Goal: Navigation & Orientation: Find specific page/section

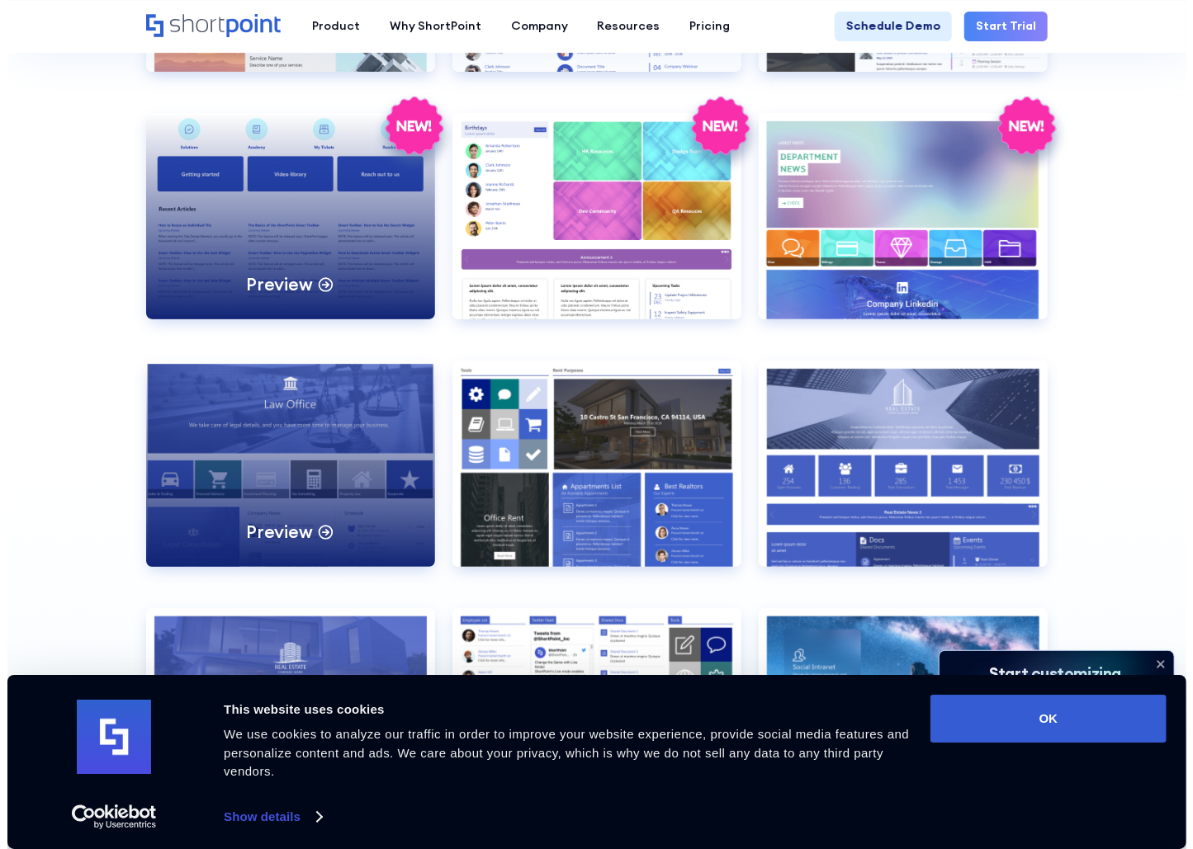
scroll to position [3001, 0]
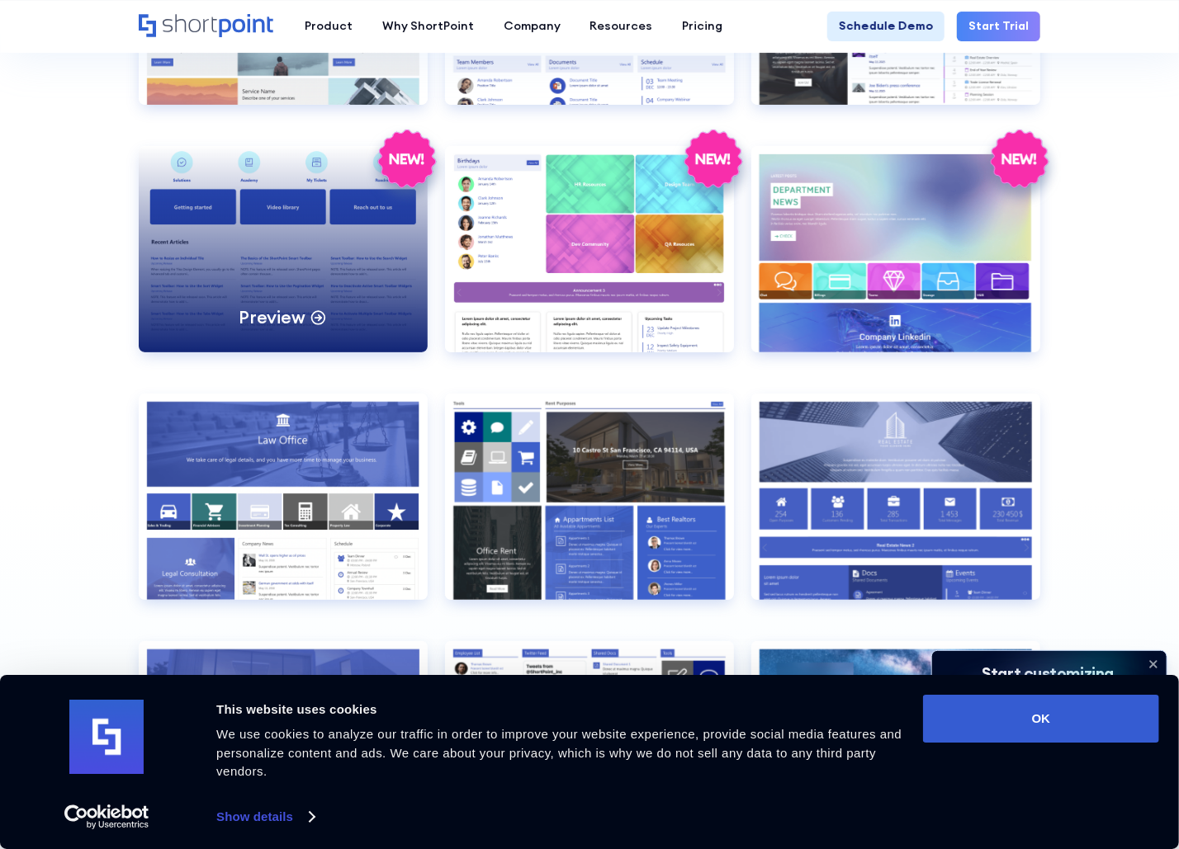
click at [365, 282] on div "Preview" at bounding box center [283, 249] width 289 height 206
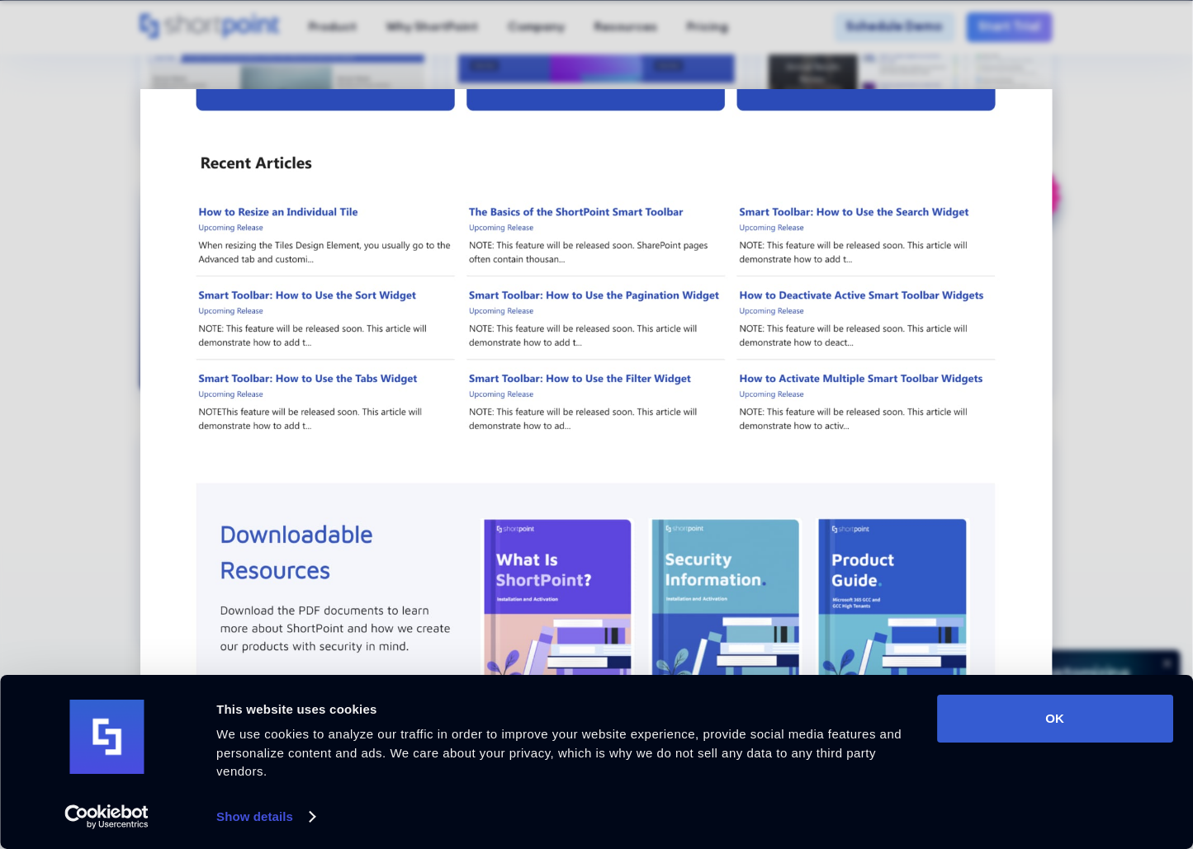
scroll to position [0, 0]
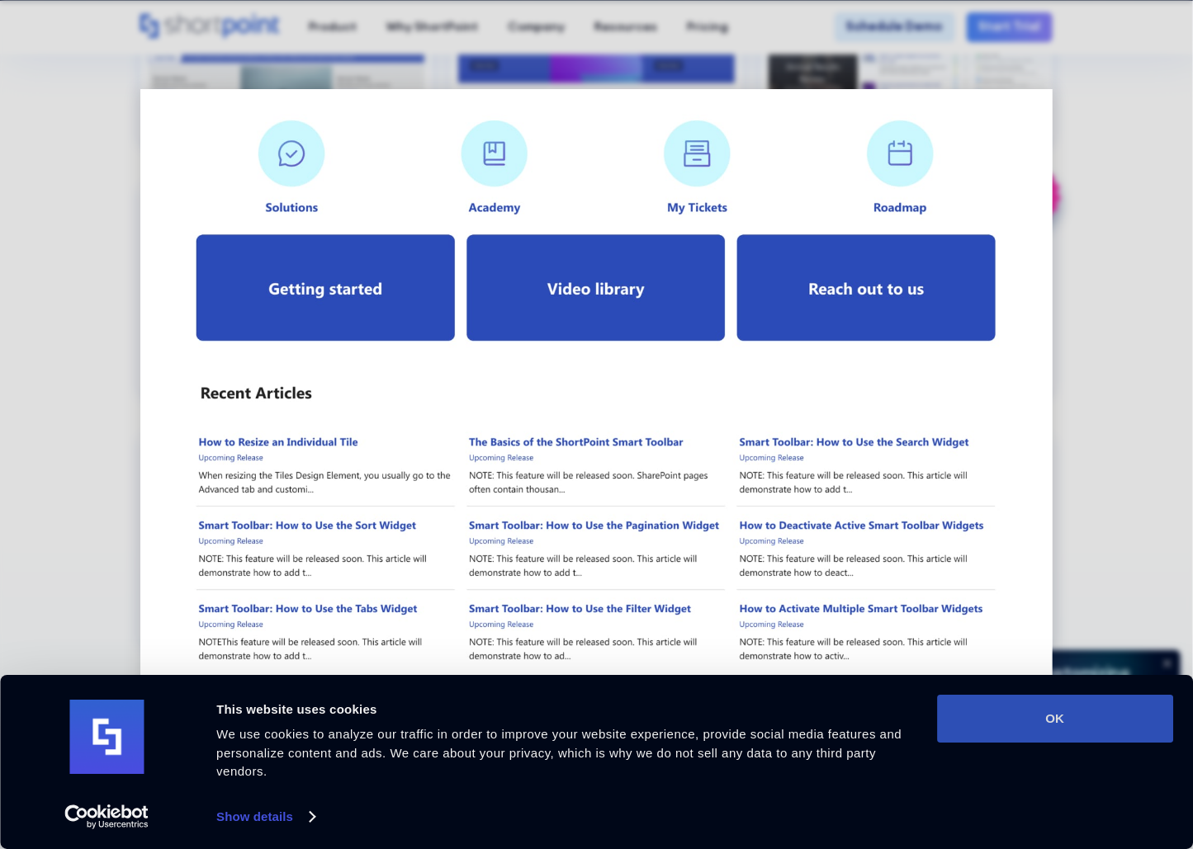
click at [980, 707] on button "OK" at bounding box center [1055, 719] width 236 height 48
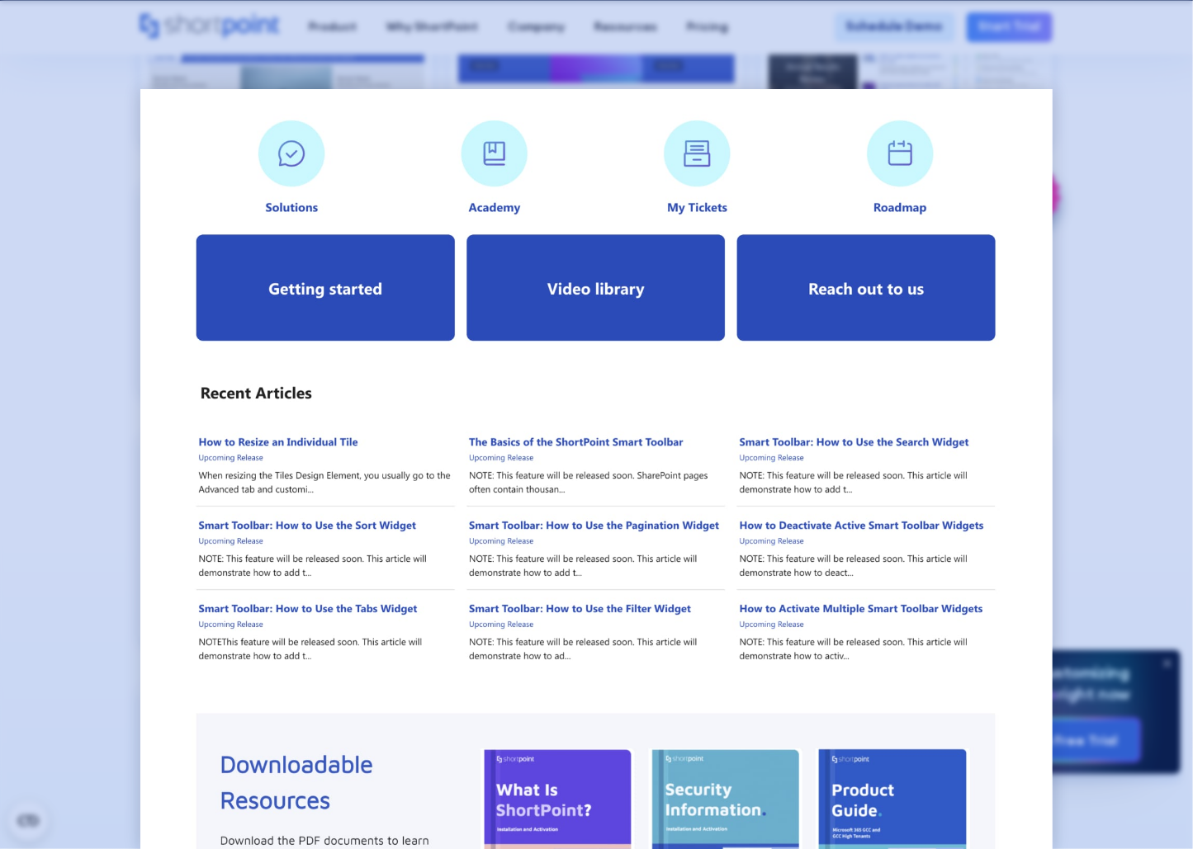
click at [106, 179] on div at bounding box center [596, 424] width 1193 height 849
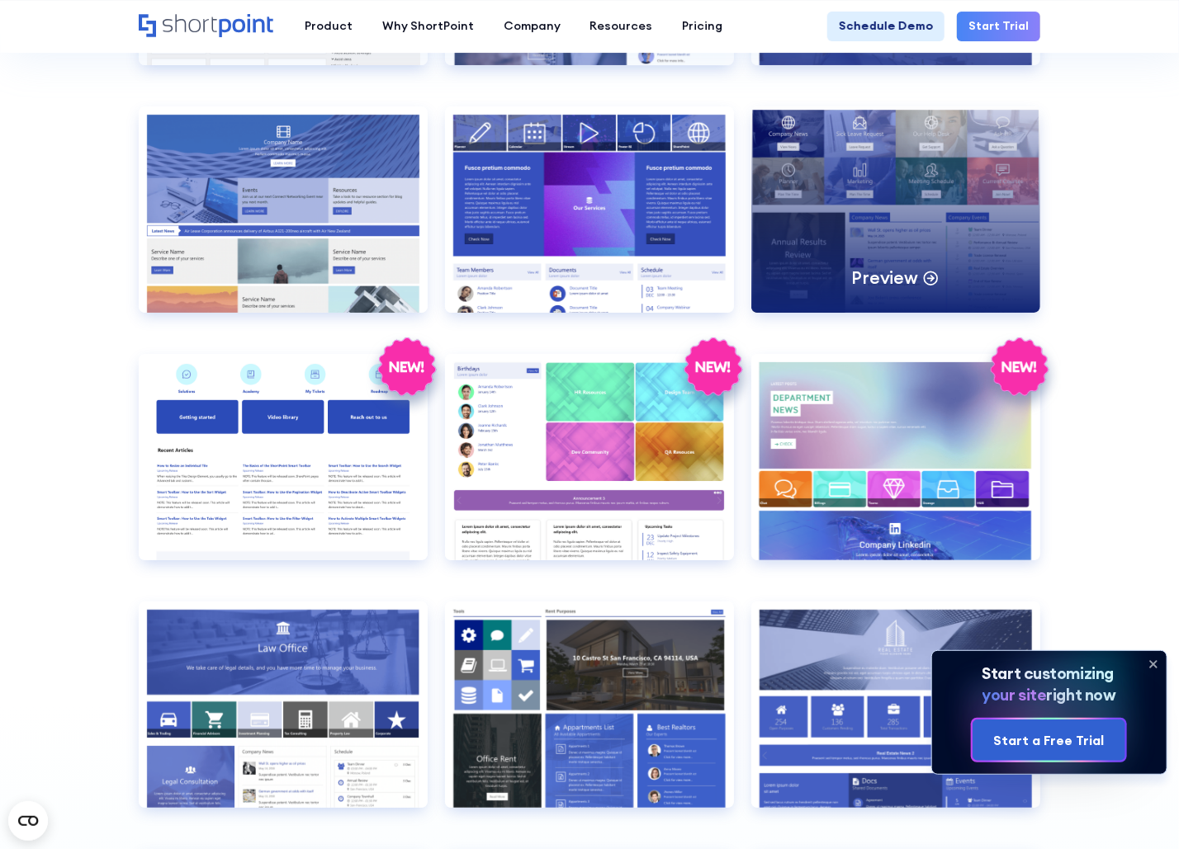
scroll to position [2720, 0]
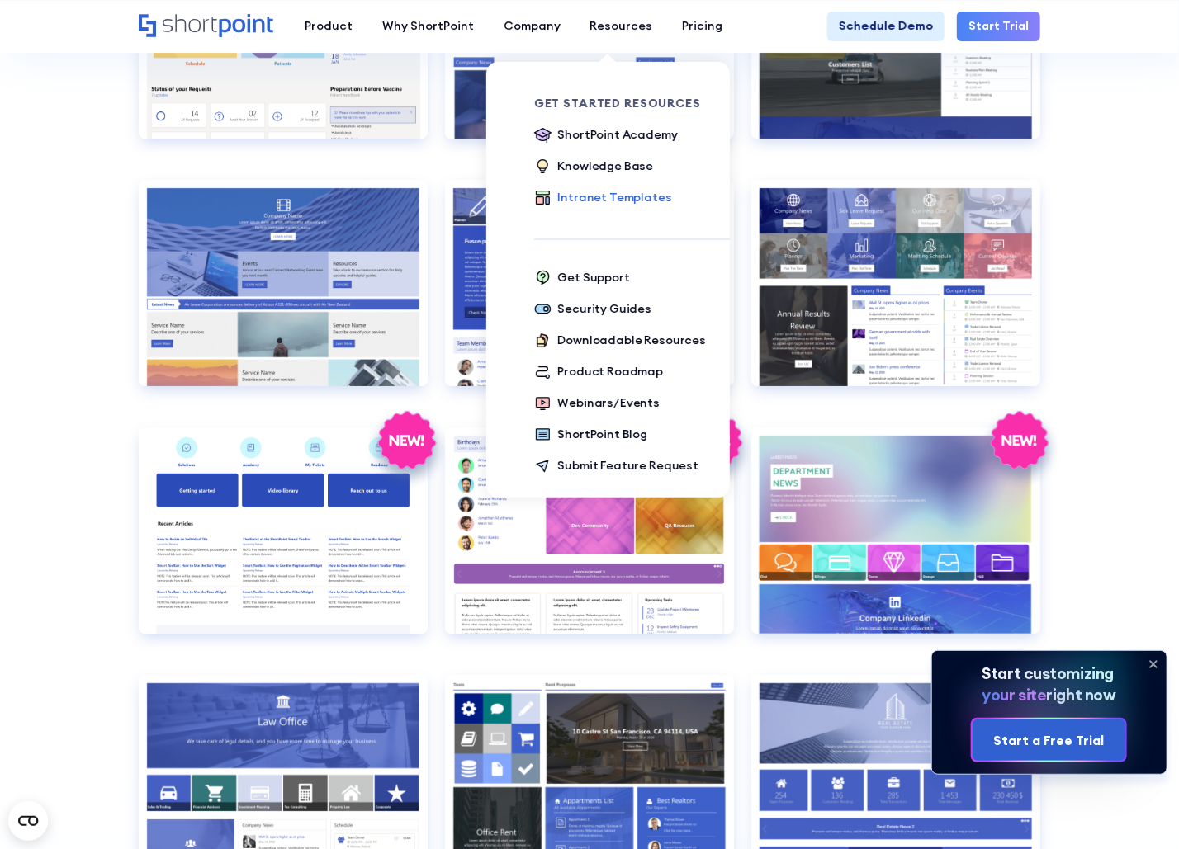
click at [590, 200] on div "Intranet Templates" at bounding box center [614, 197] width 114 height 17
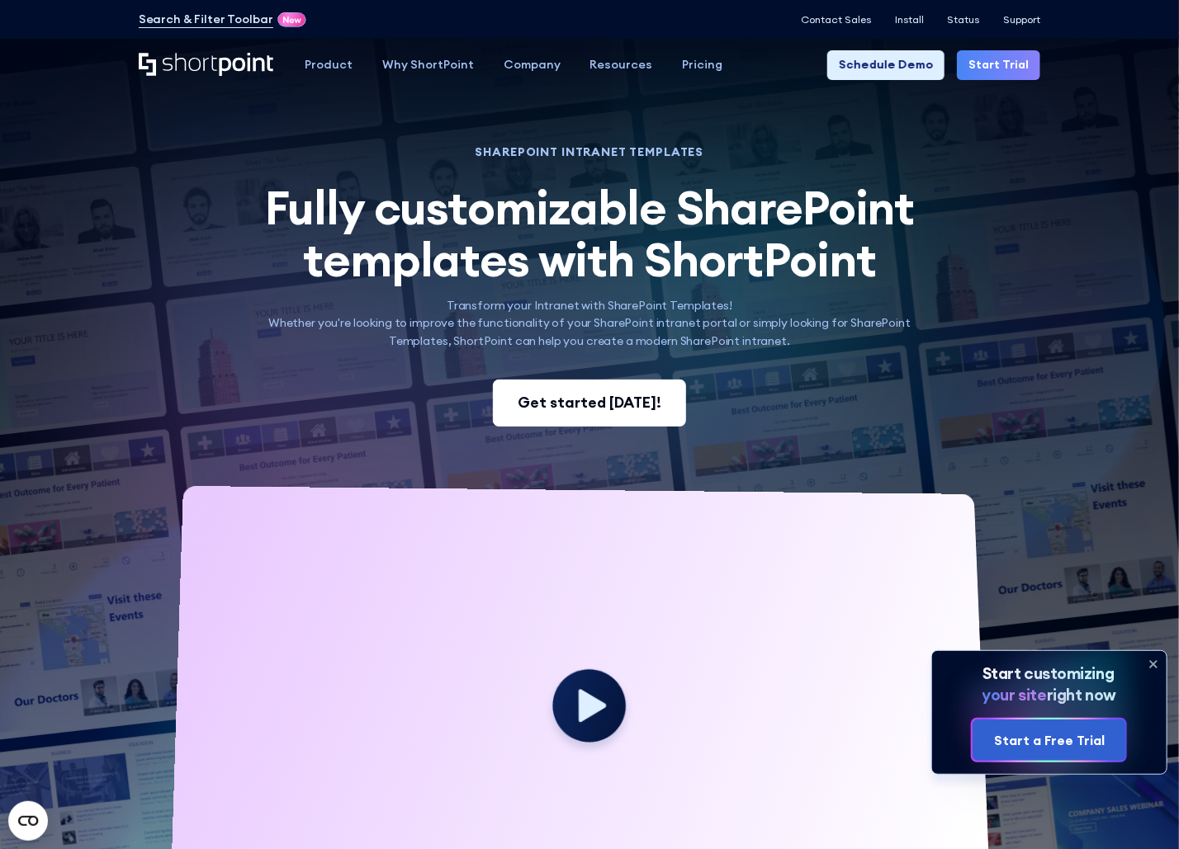
click at [589, 414] on div "Get started [DATE]!" at bounding box center [590, 403] width 144 height 22
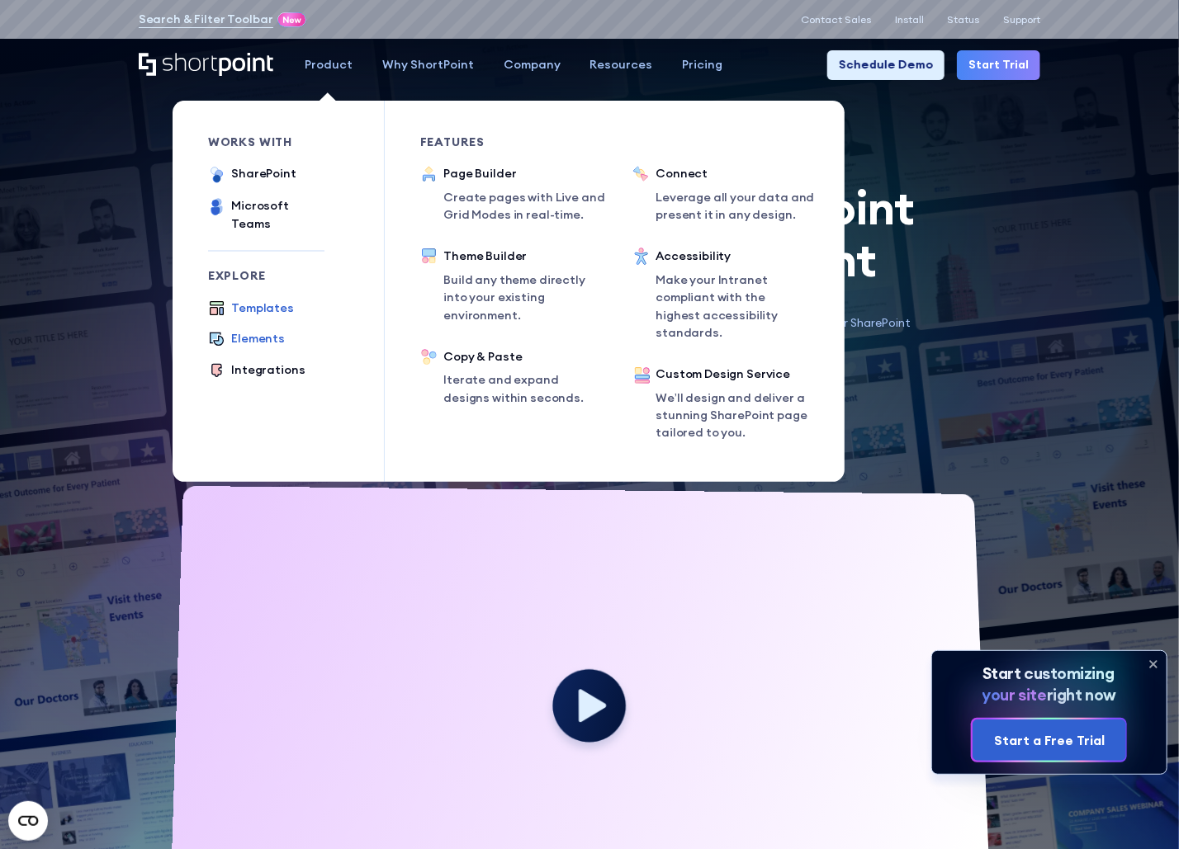
click at [244, 330] on div "Elements" at bounding box center [258, 338] width 54 height 17
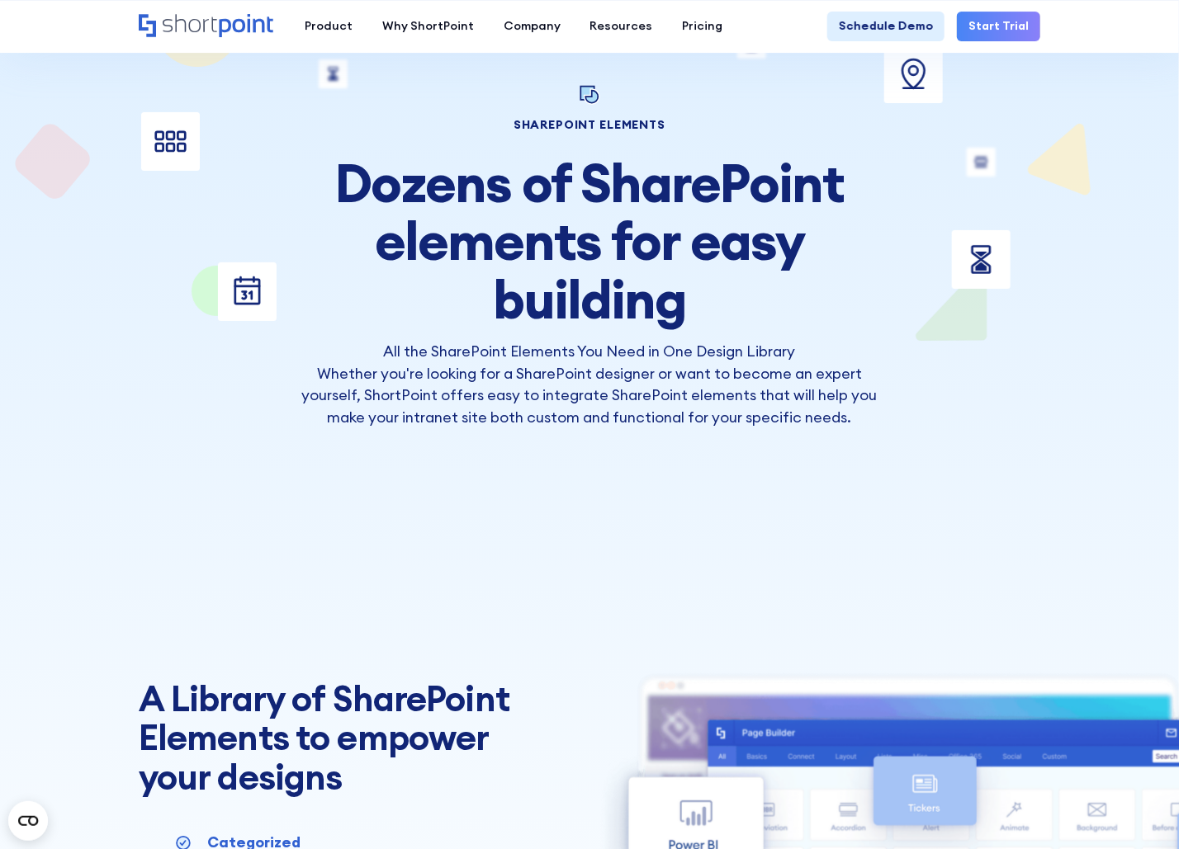
scroll to position [93, 0]
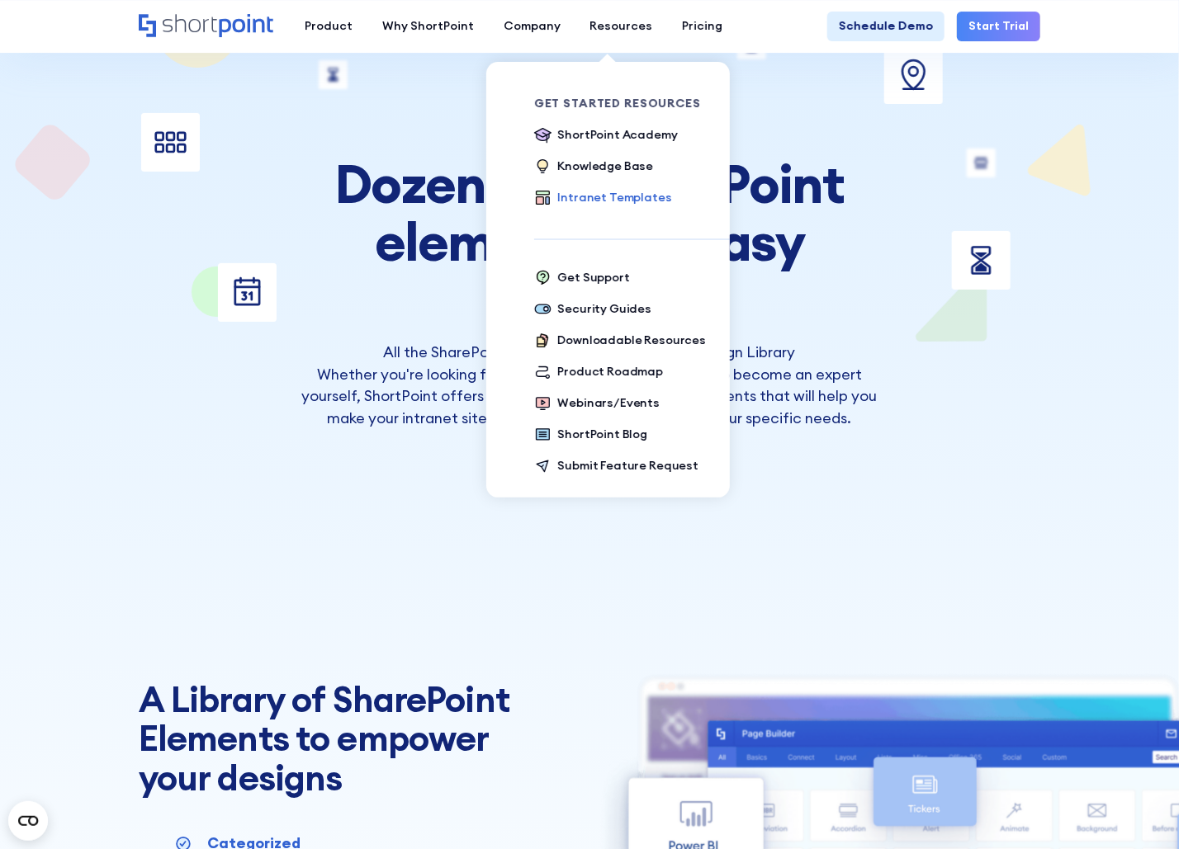
click at [641, 205] on div "Intranet Templates" at bounding box center [614, 197] width 114 height 17
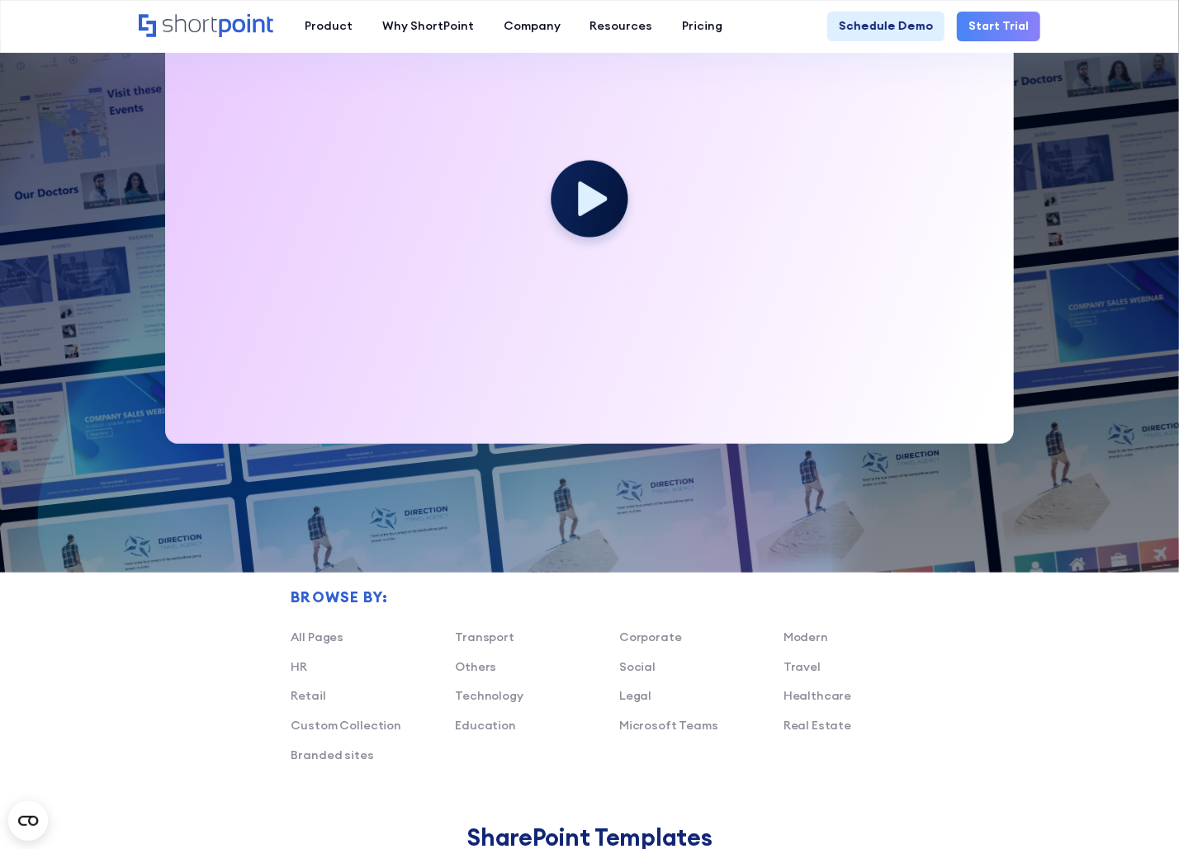
scroll to position [844, 0]
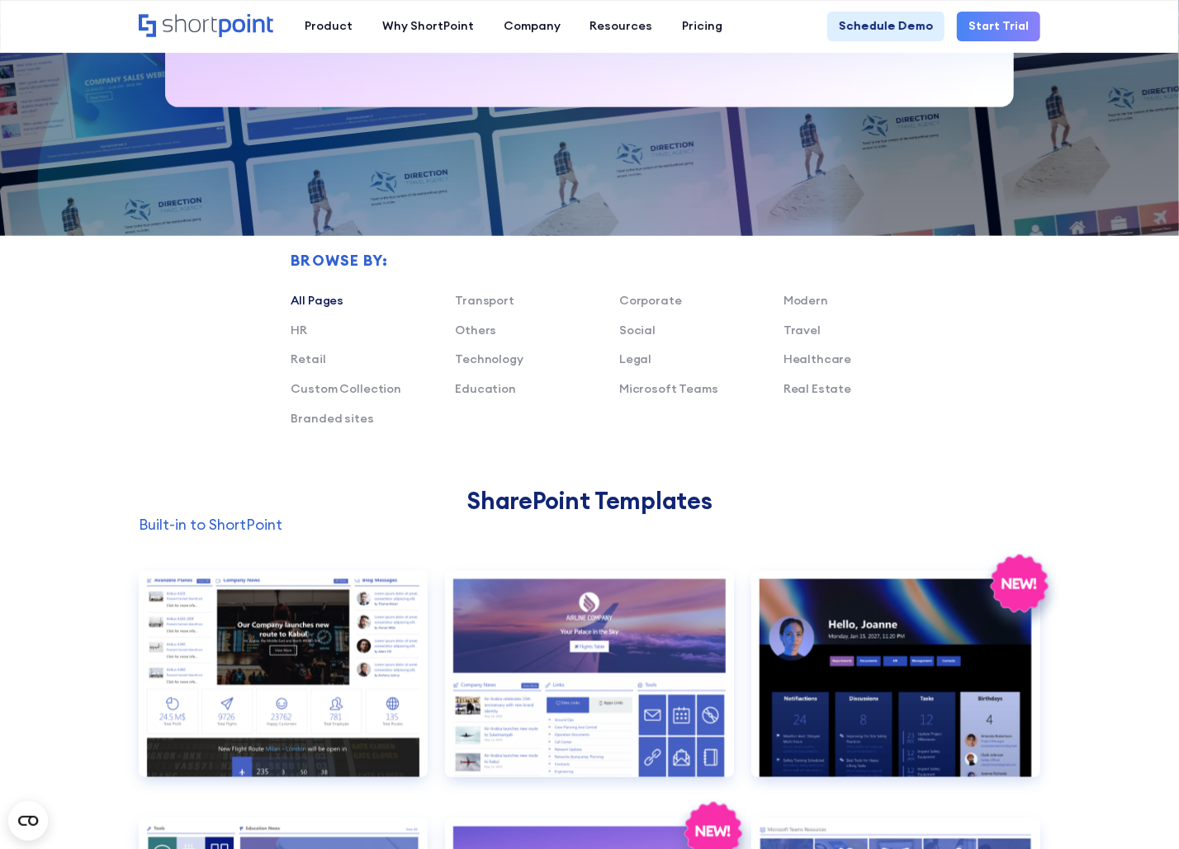
click at [315, 308] on link "All Pages" at bounding box center [317, 300] width 53 height 15
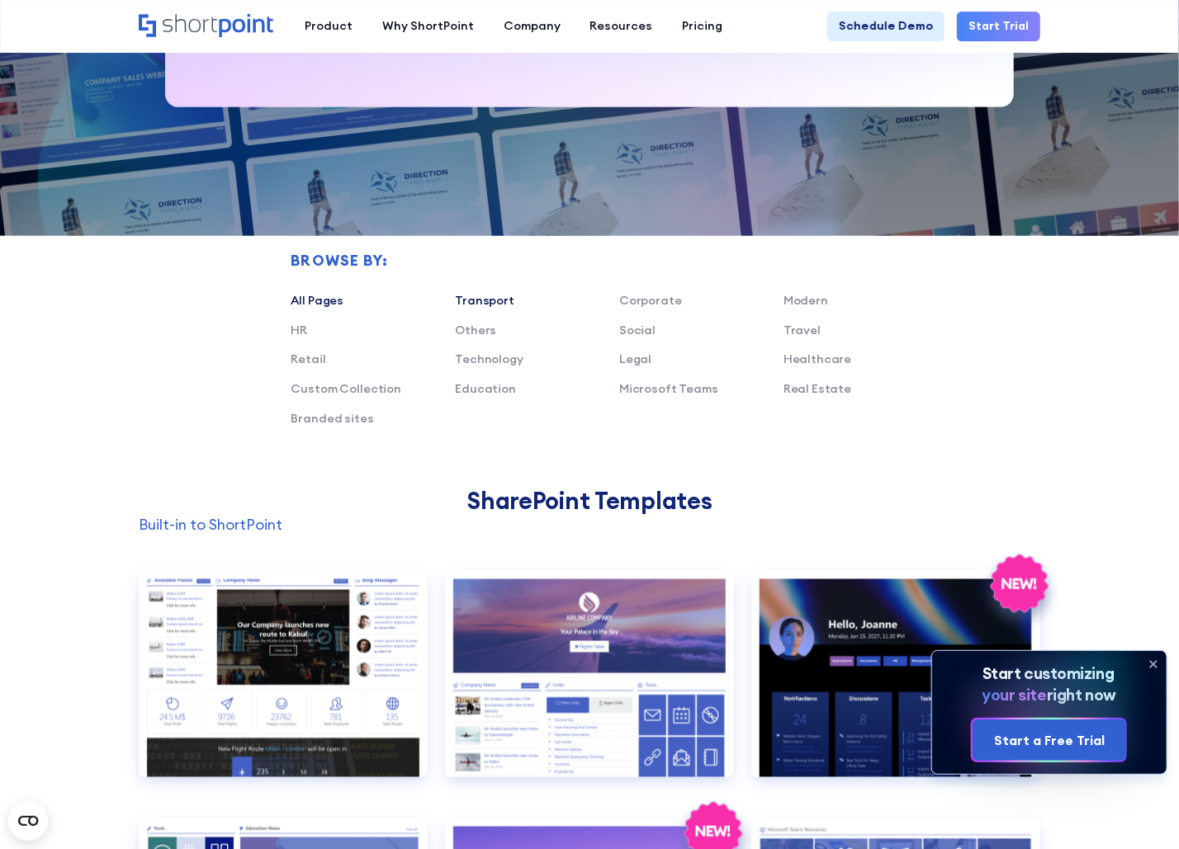
click at [489, 308] on link "Transport" at bounding box center [484, 300] width 59 height 15
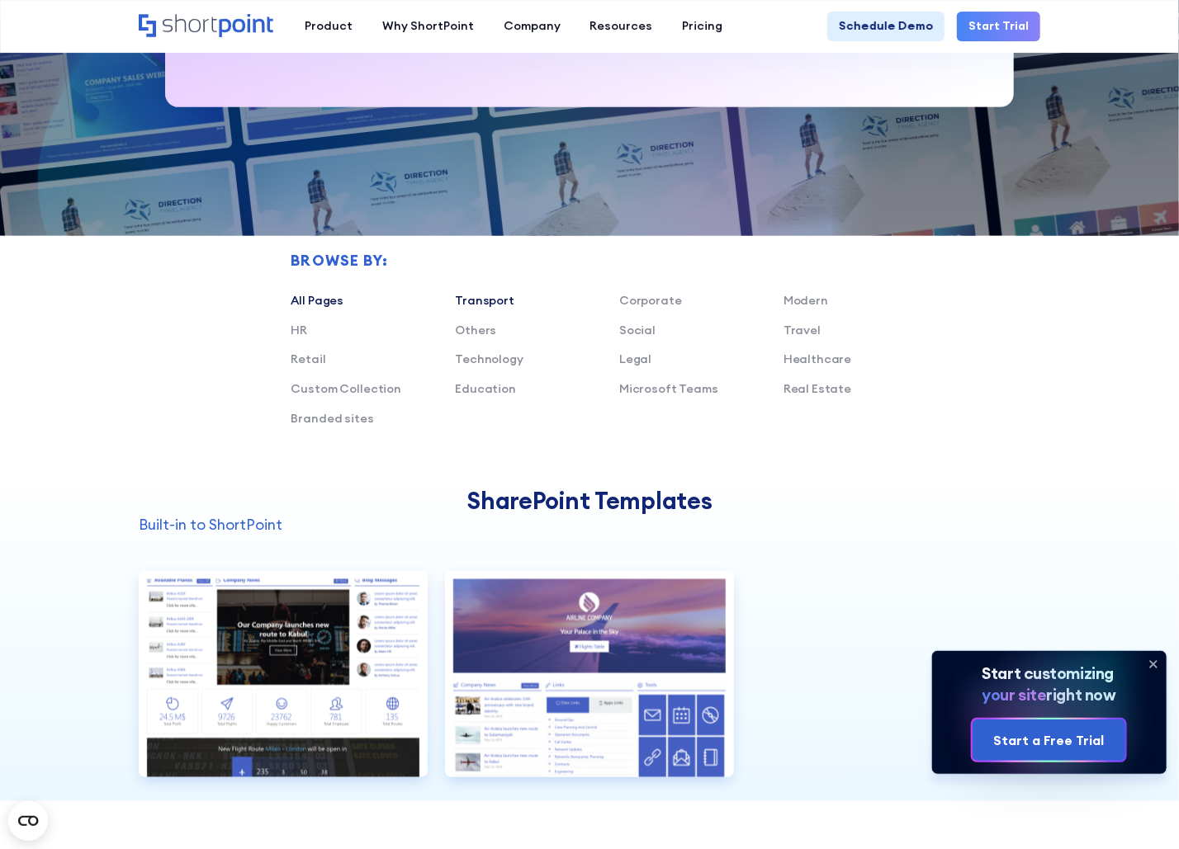
click at [330, 308] on link "All Pages" at bounding box center [317, 300] width 53 height 15
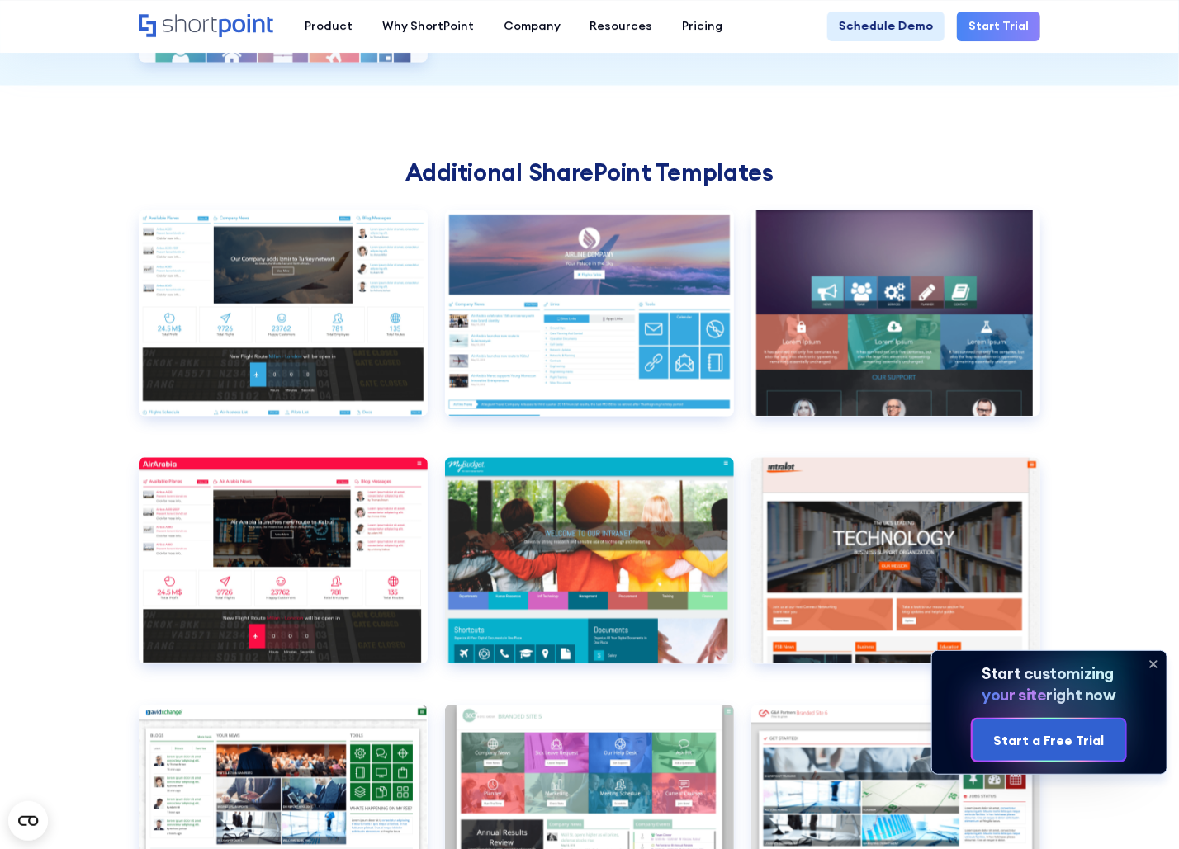
scroll to position [4315, 0]
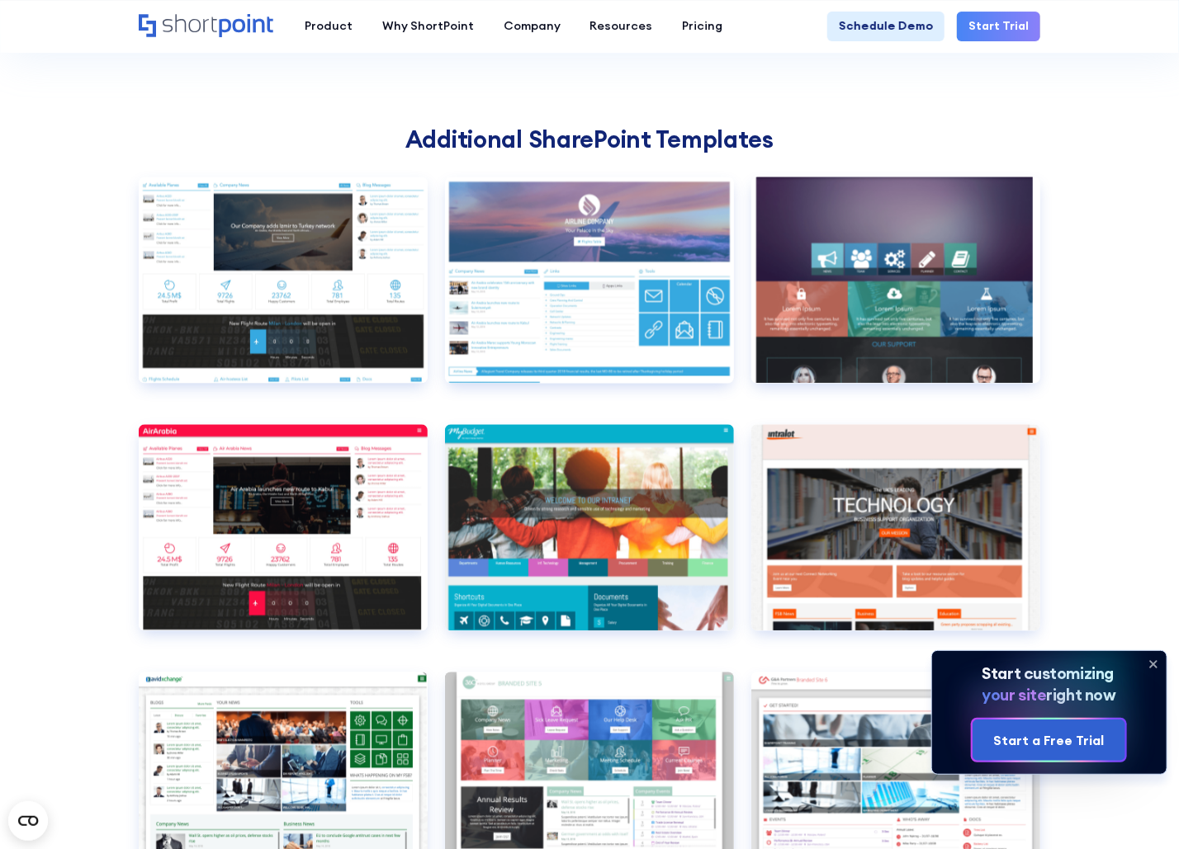
click at [1152, 665] on icon at bounding box center [1153, 664] width 7 height 7
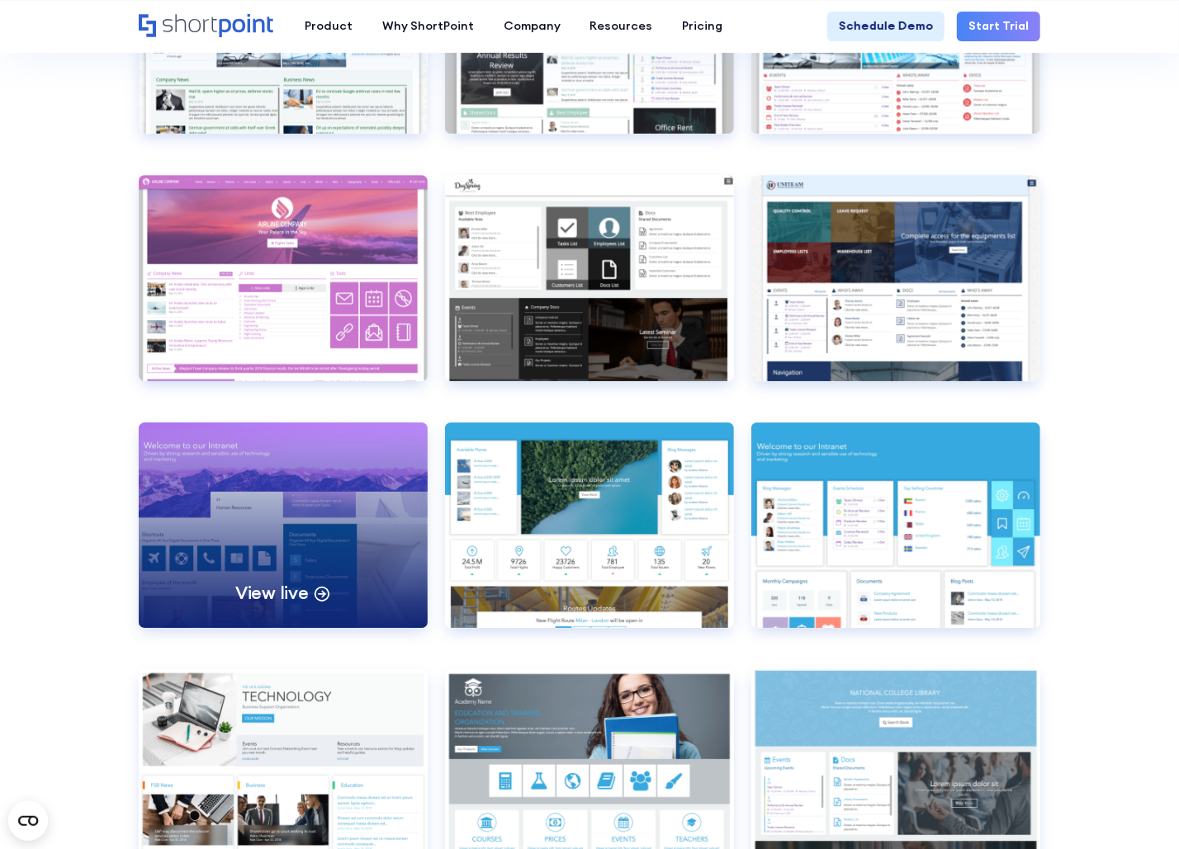
scroll to position [5065, 0]
